Goal: Navigation & Orientation: Find specific page/section

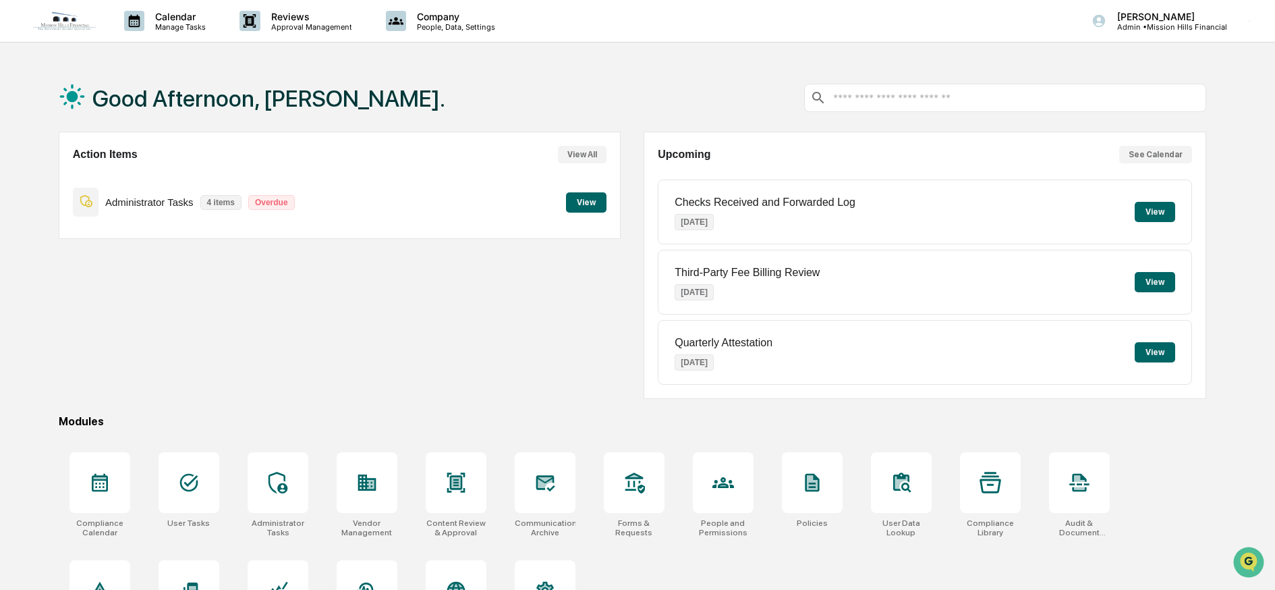
scroll to position [78, 0]
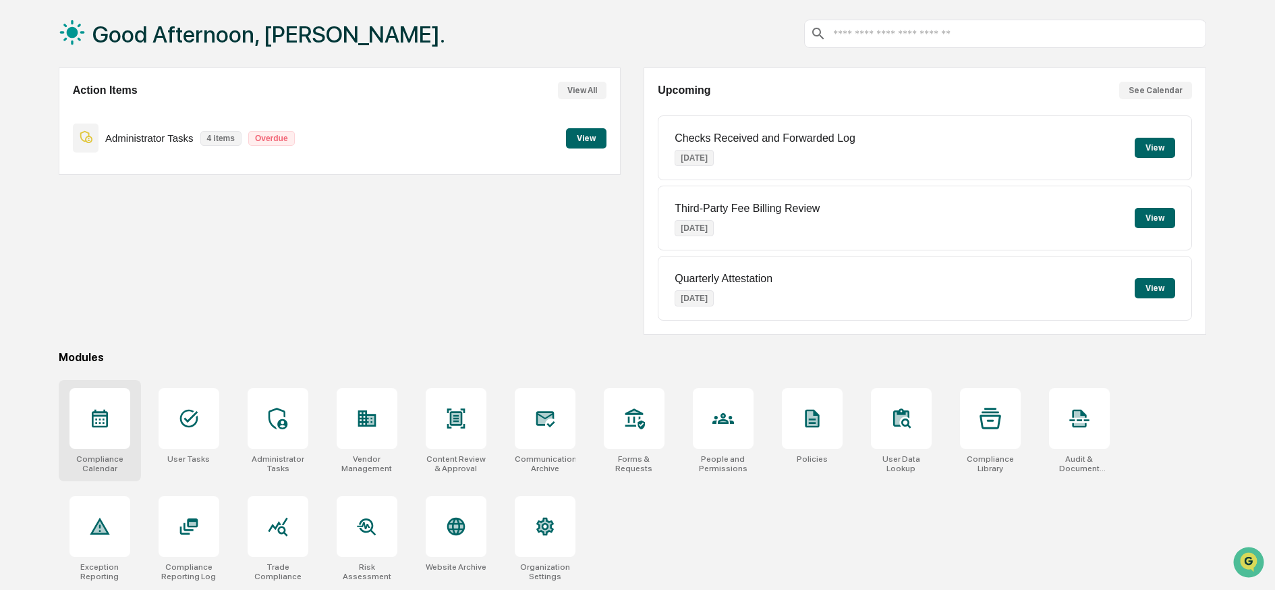
click at [115, 407] on div at bounding box center [99, 418] width 61 height 61
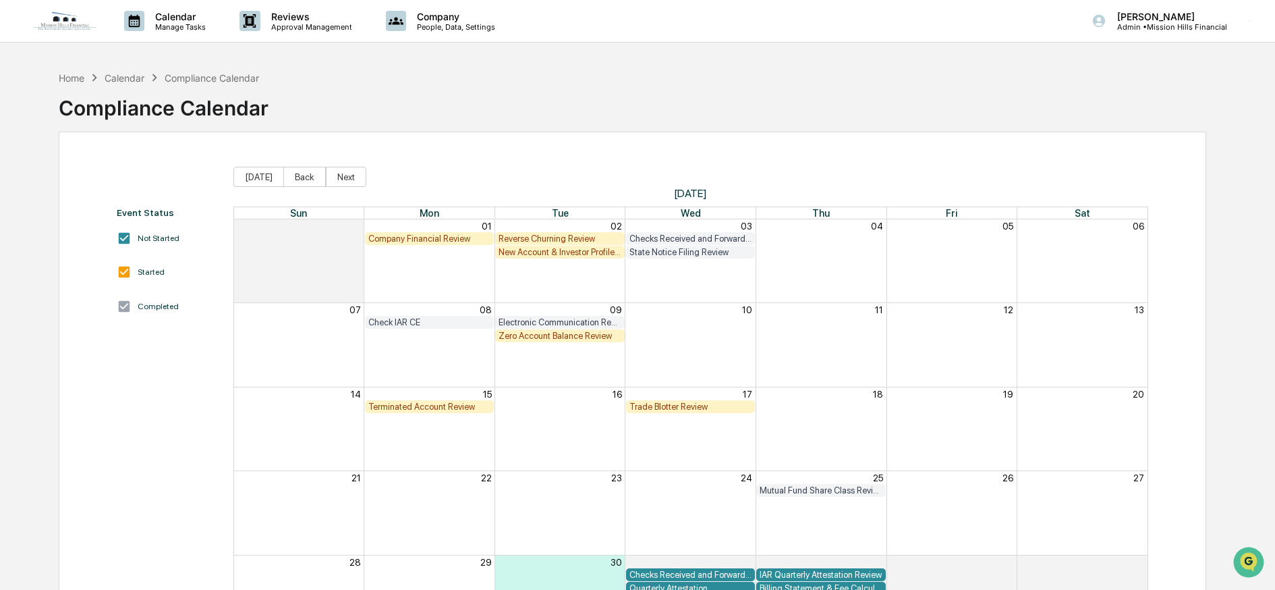
click at [63, 22] on img at bounding box center [64, 21] width 65 height 20
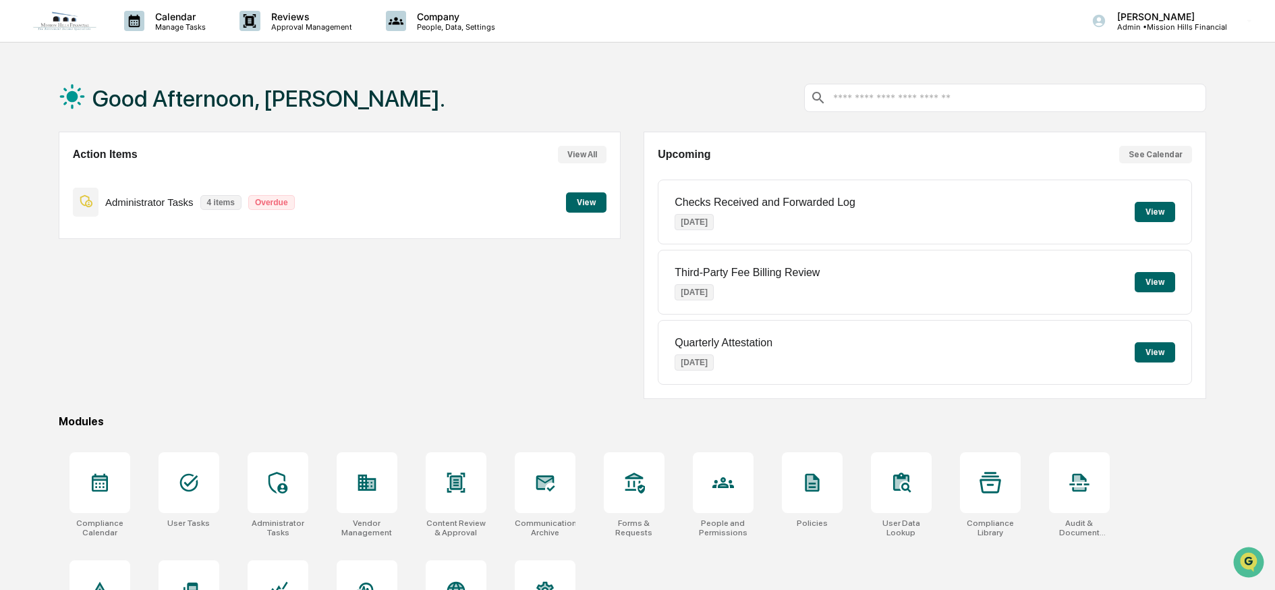
click at [602, 195] on button "View" at bounding box center [586, 202] width 40 height 20
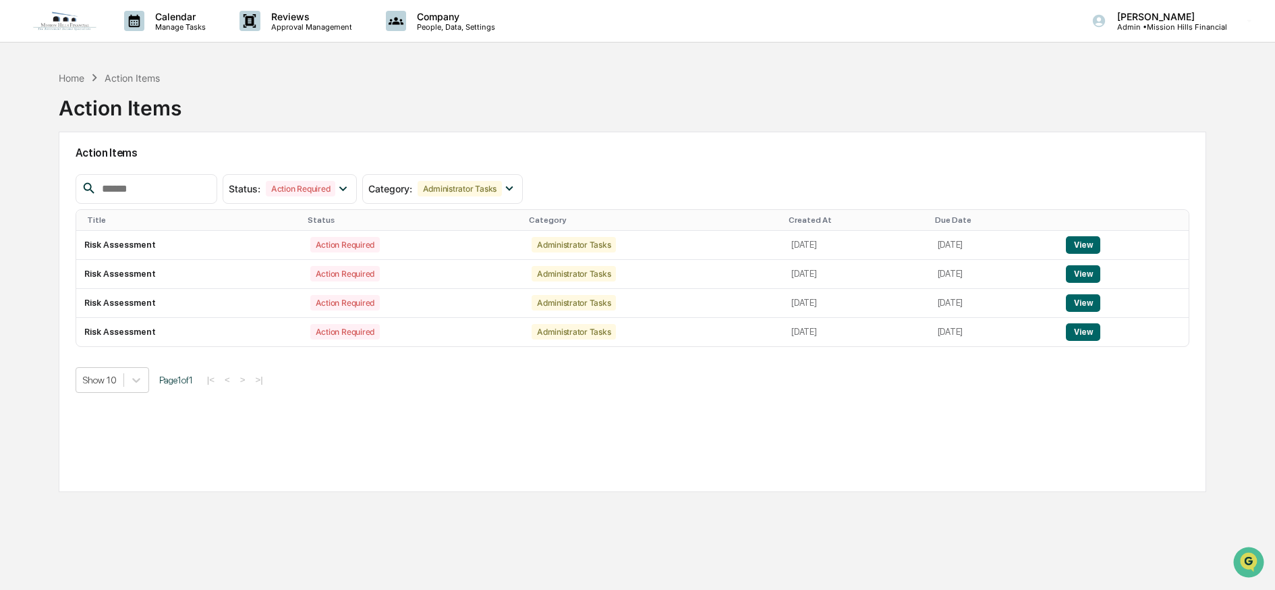
click at [70, 25] on img at bounding box center [64, 21] width 65 height 20
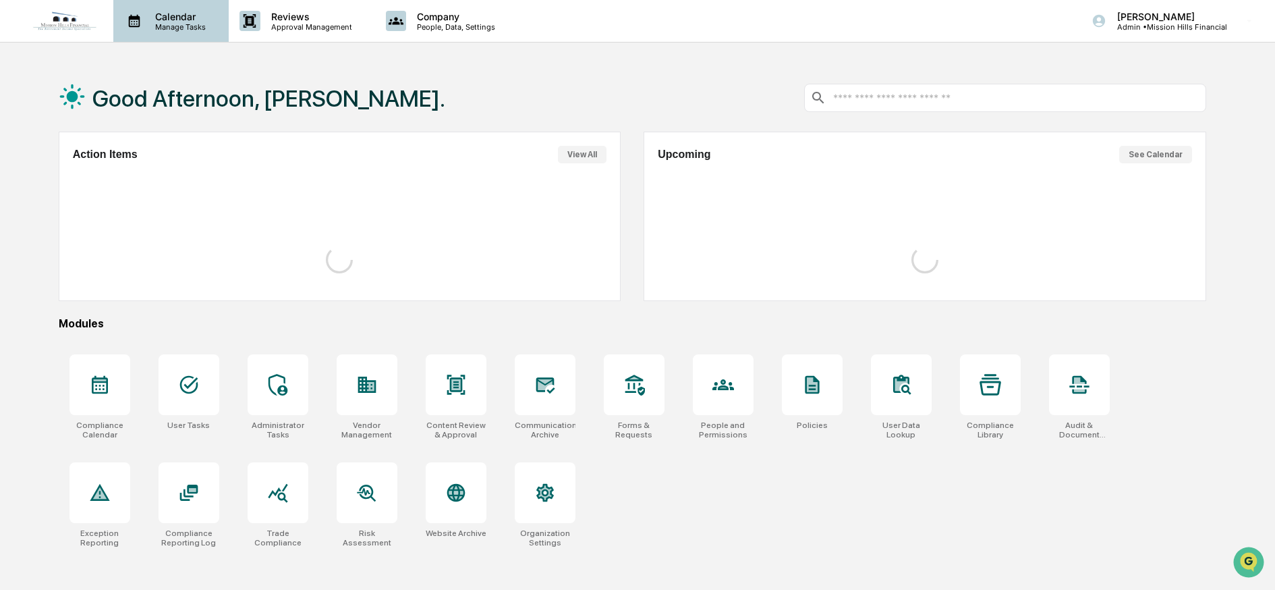
click at [169, 24] on p "Manage Tasks" at bounding box center [178, 26] width 68 height 9
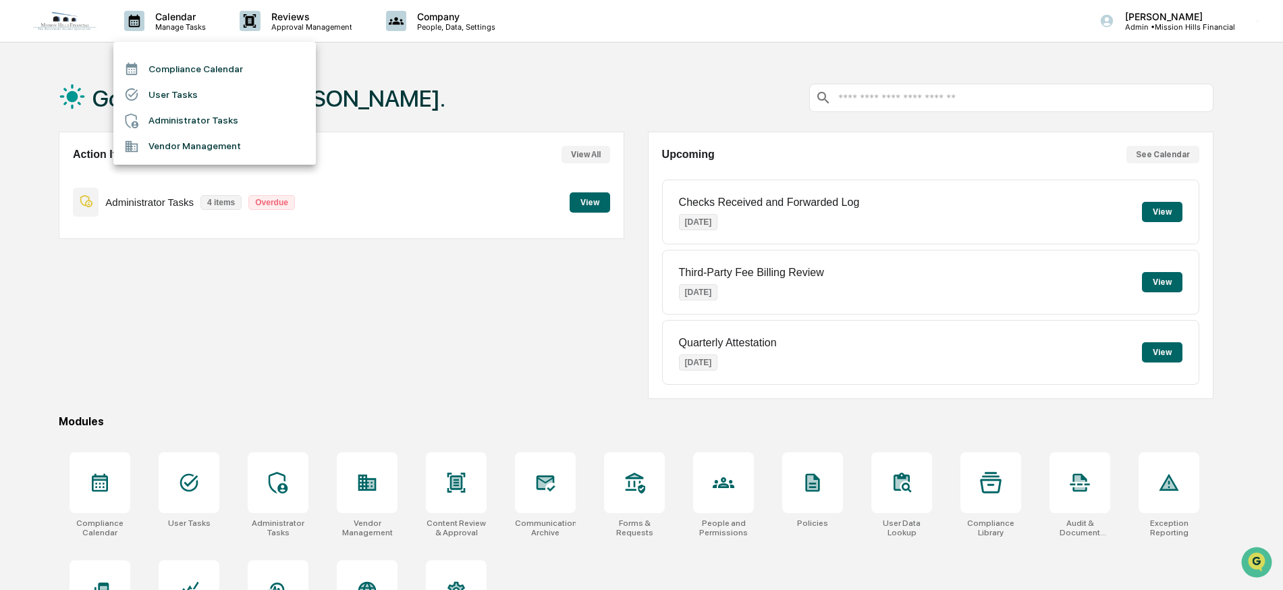
click at [288, 24] on div at bounding box center [641, 295] width 1283 height 590
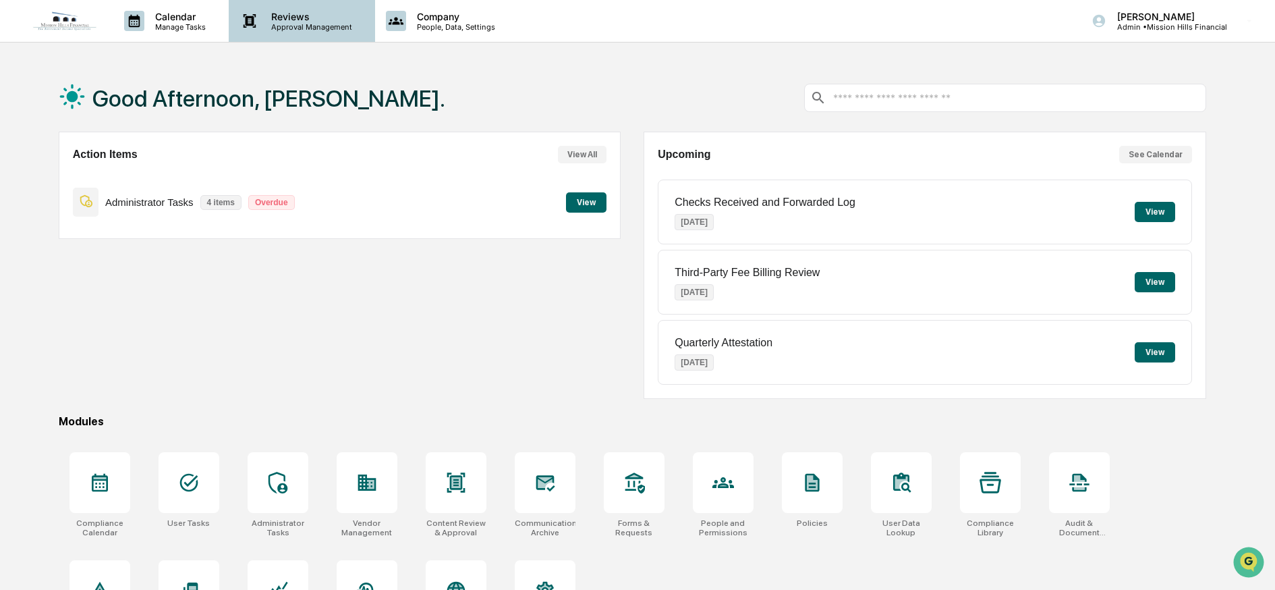
click at [291, 16] on p "Reviews" at bounding box center [309, 16] width 99 height 11
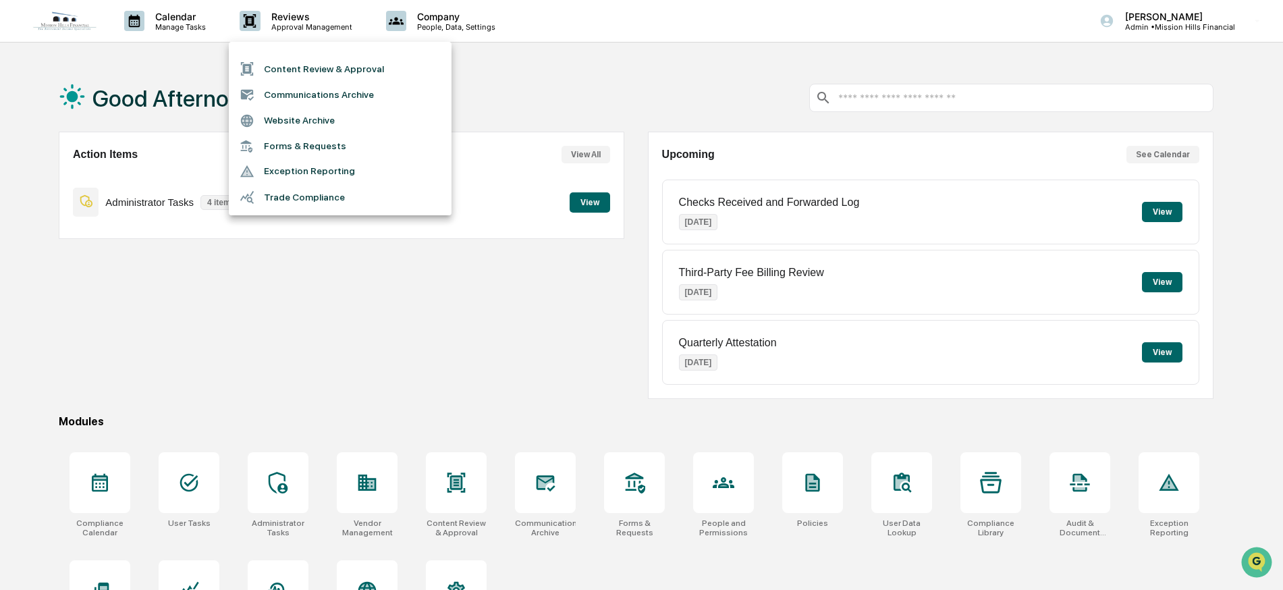
click at [434, 308] on div at bounding box center [641, 295] width 1283 height 590
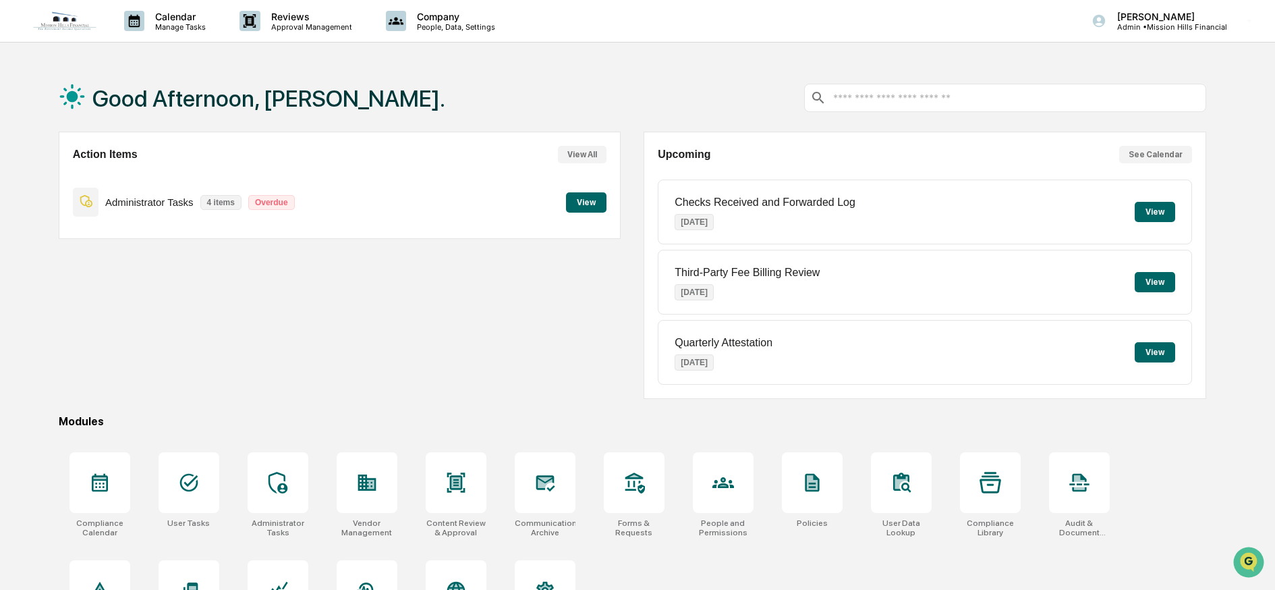
scroll to position [78, 0]
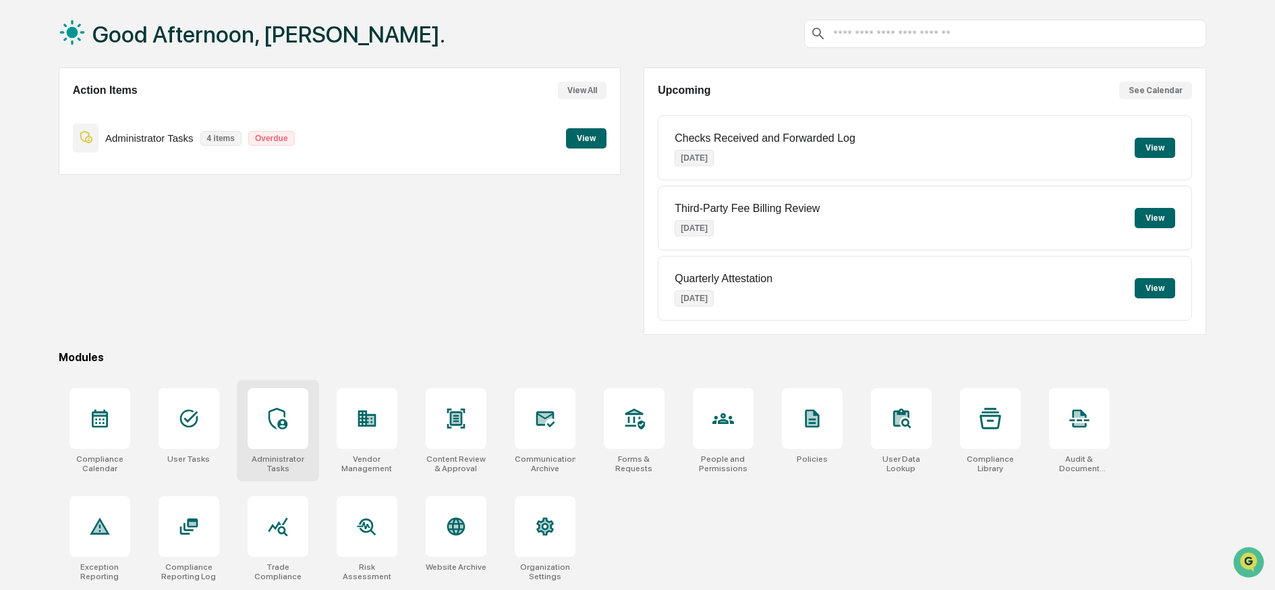
click at [271, 419] on div at bounding box center [278, 418] width 61 height 61
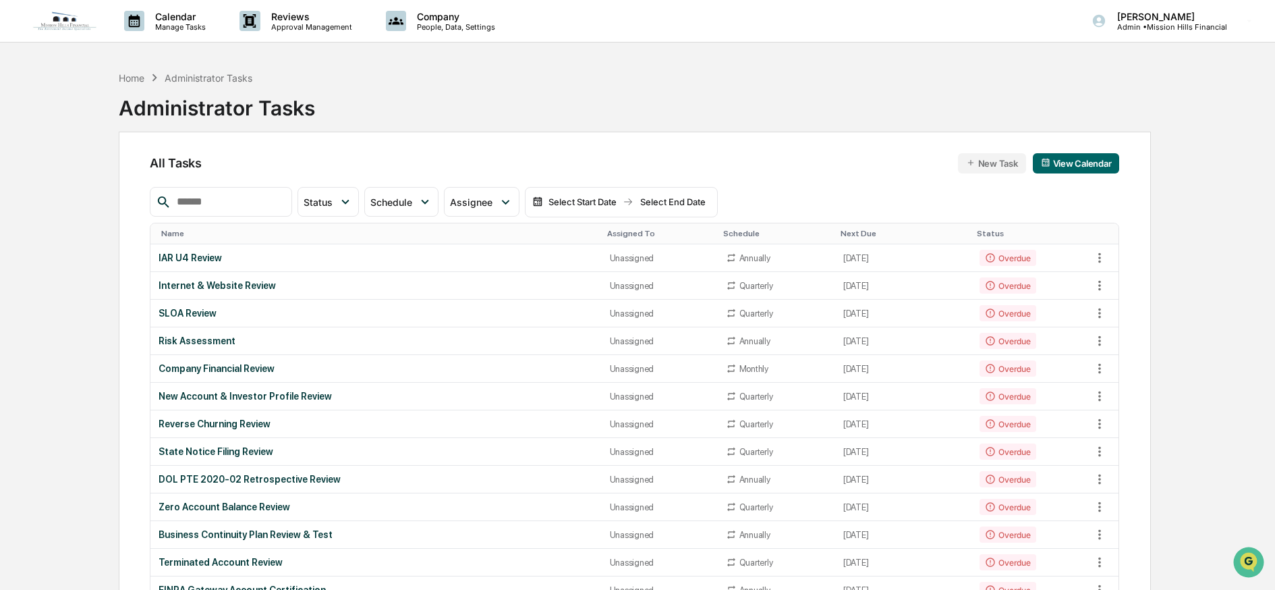
click at [65, 20] on img at bounding box center [64, 21] width 65 height 20
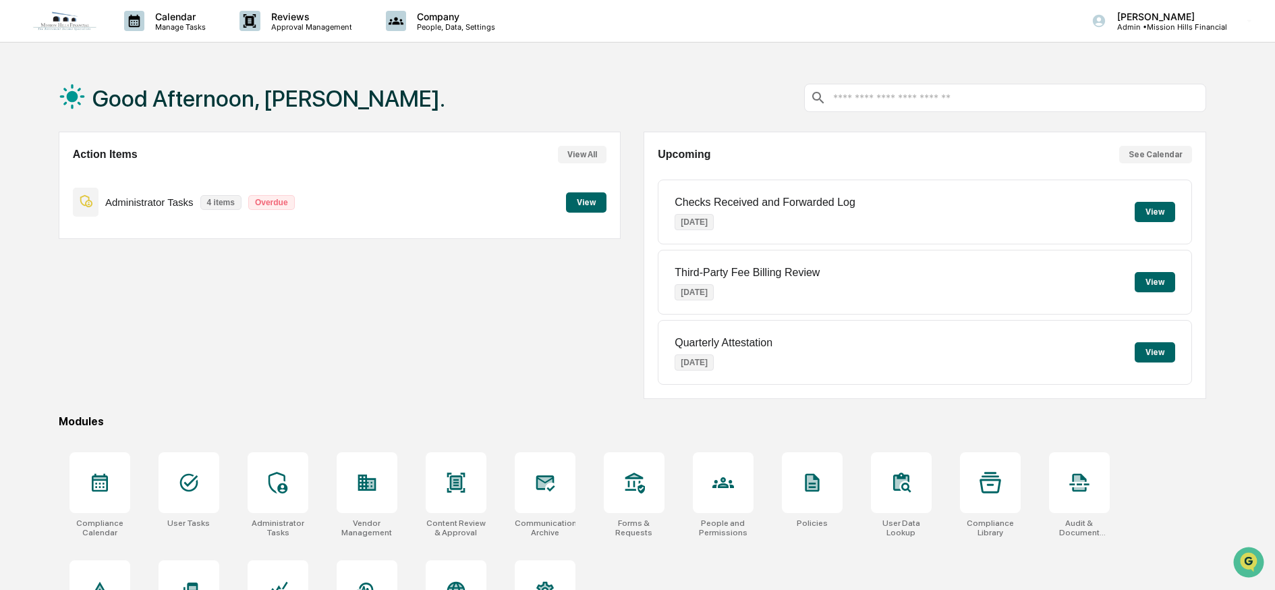
scroll to position [78, 0]
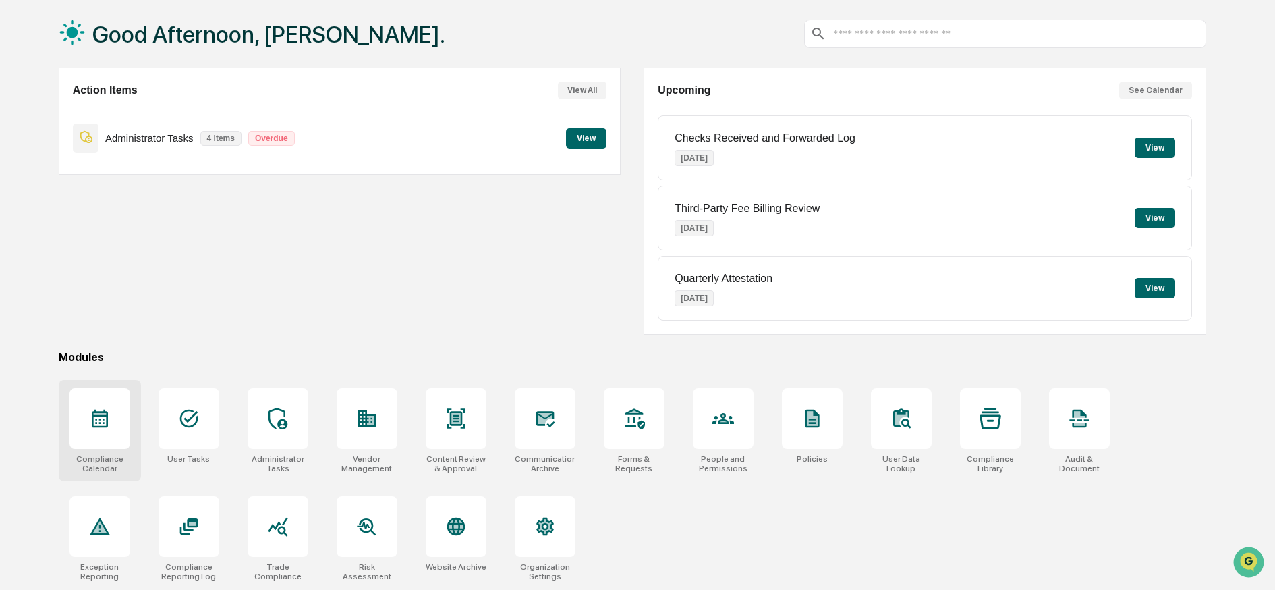
click at [67, 395] on div "Compliance Calendar" at bounding box center [100, 430] width 82 height 101
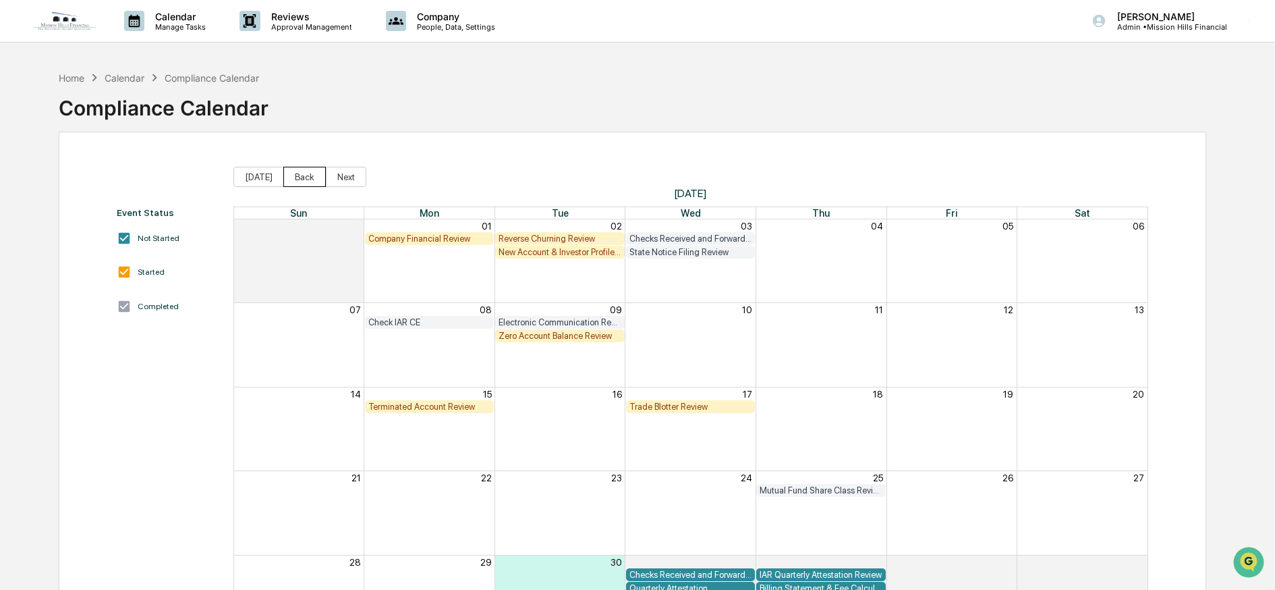
click at [296, 172] on button "Back" at bounding box center [304, 177] width 43 height 20
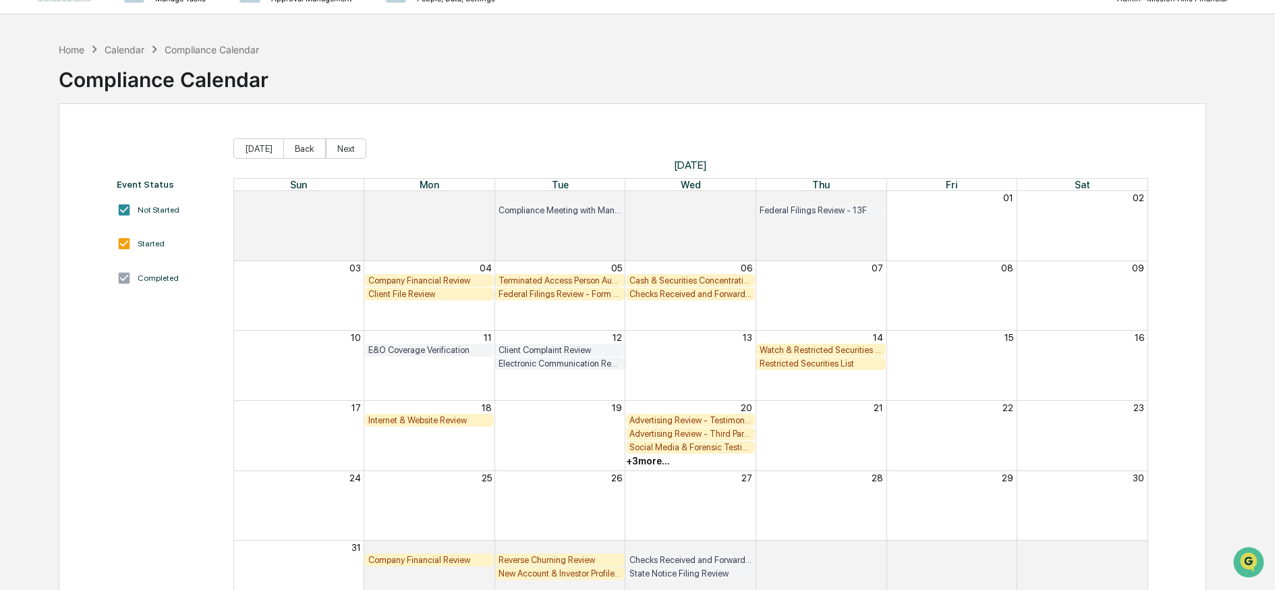
scroll to position [98, 0]
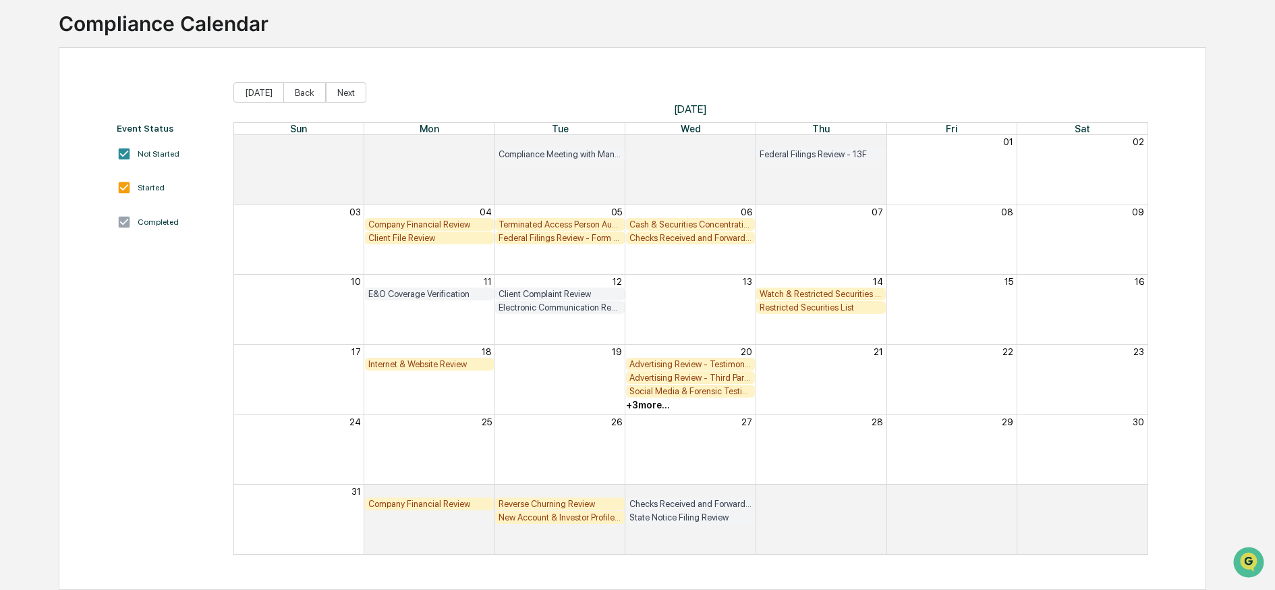
click at [554, 233] on div "Federal Filings Review - Form N-PX" at bounding box center [560, 238] width 122 height 10
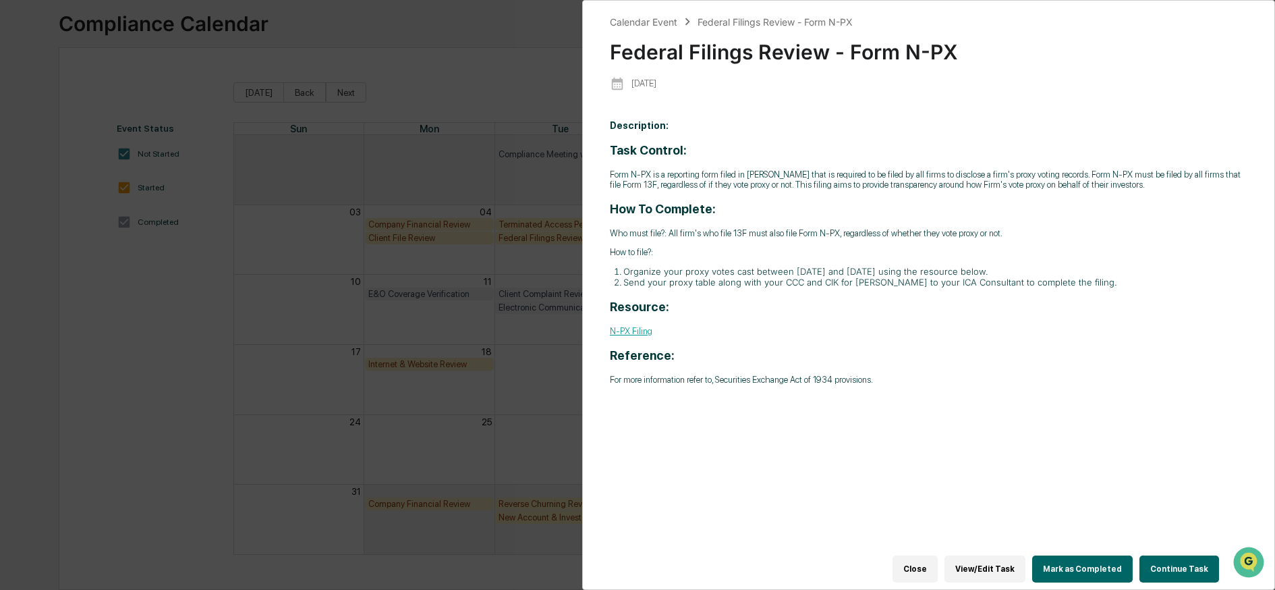
click at [551, 263] on div "Calendar Event Federal Filings Review - Form N-PX Federal Filings Review - Form…" at bounding box center [637, 295] width 1275 height 590
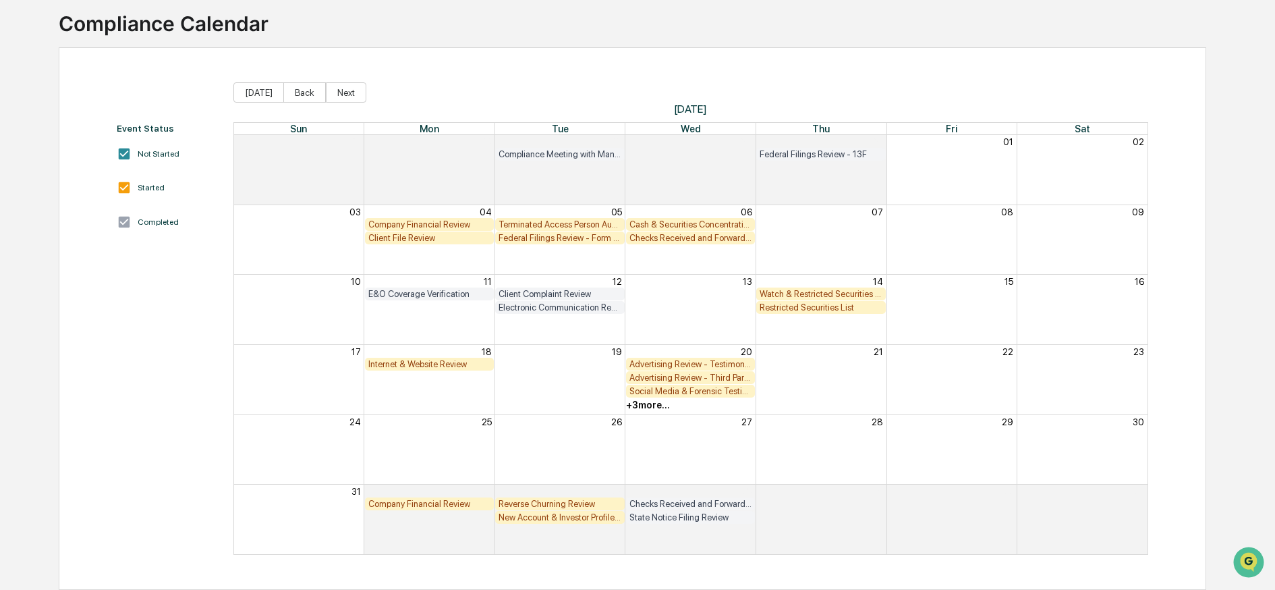
scroll to position [0, 0]
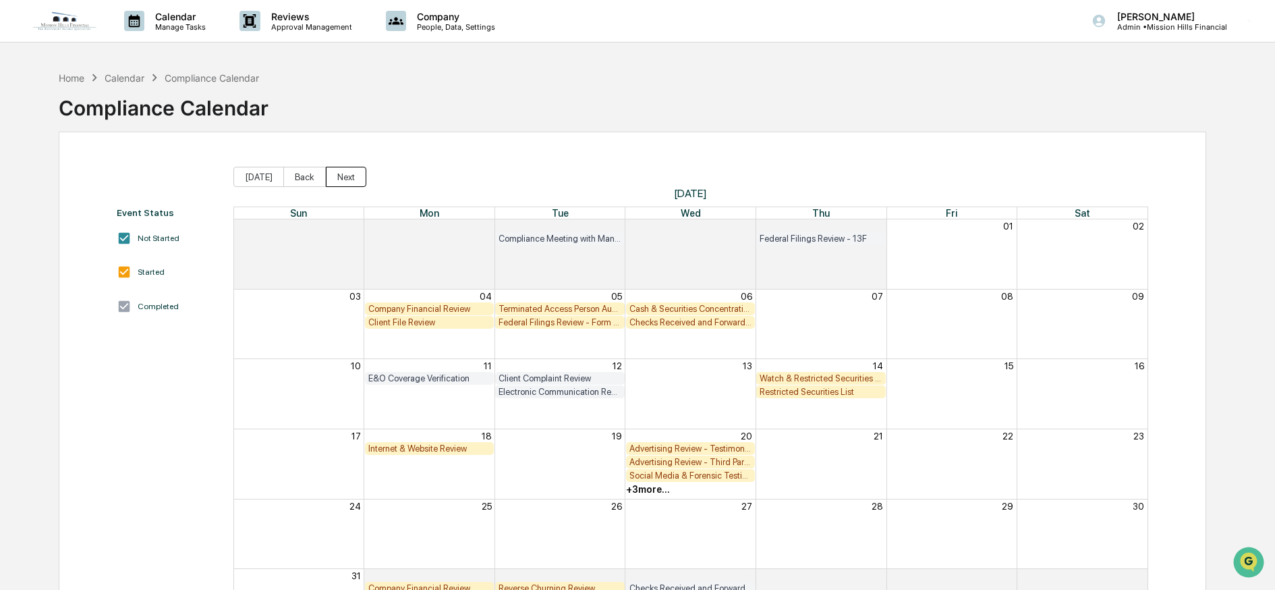
click at [337, 179] on button "Next" at bounding box center [346, 177] width 40 height 20
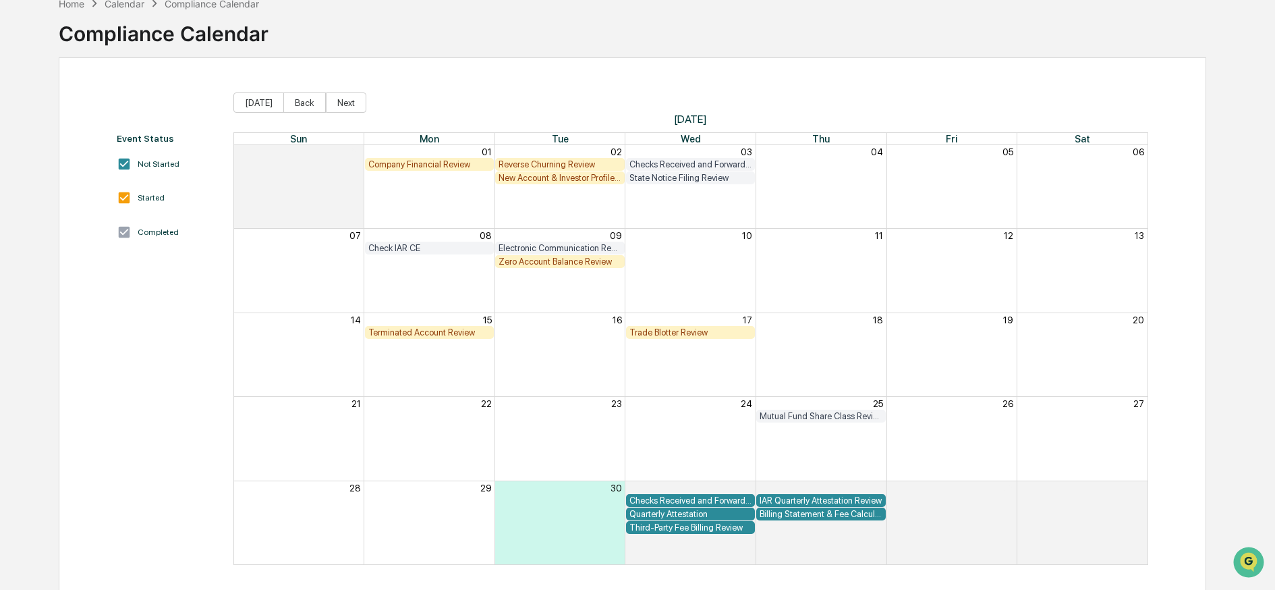
scroll to position [98, 0]
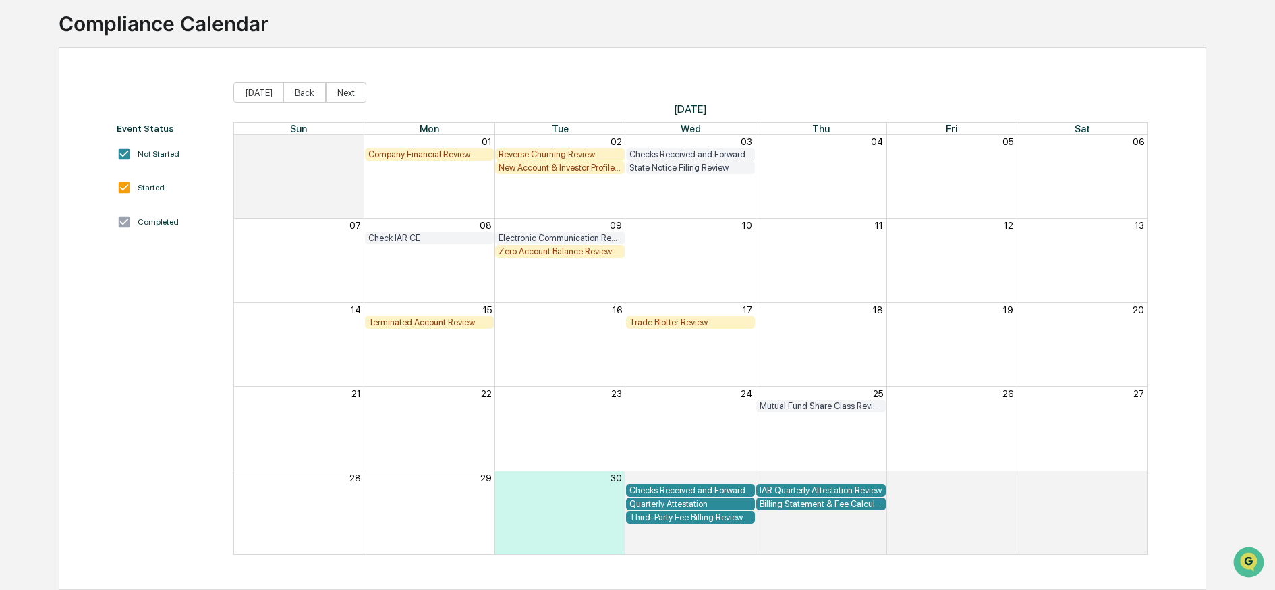
click at [457, 245] on div "Month View" at bounding box center [364, 251] width 261 height 13
